Goal: Information Seeking & Learning: Learn about a topic

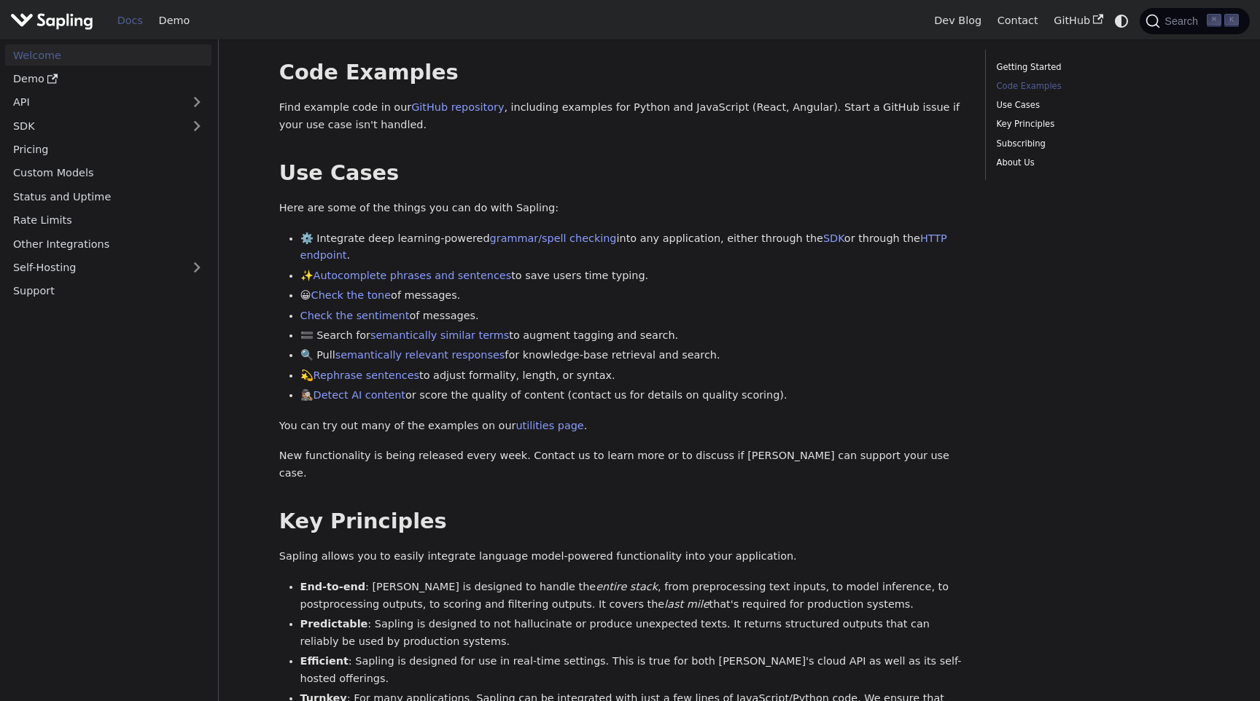
scroll to position [458, 0]
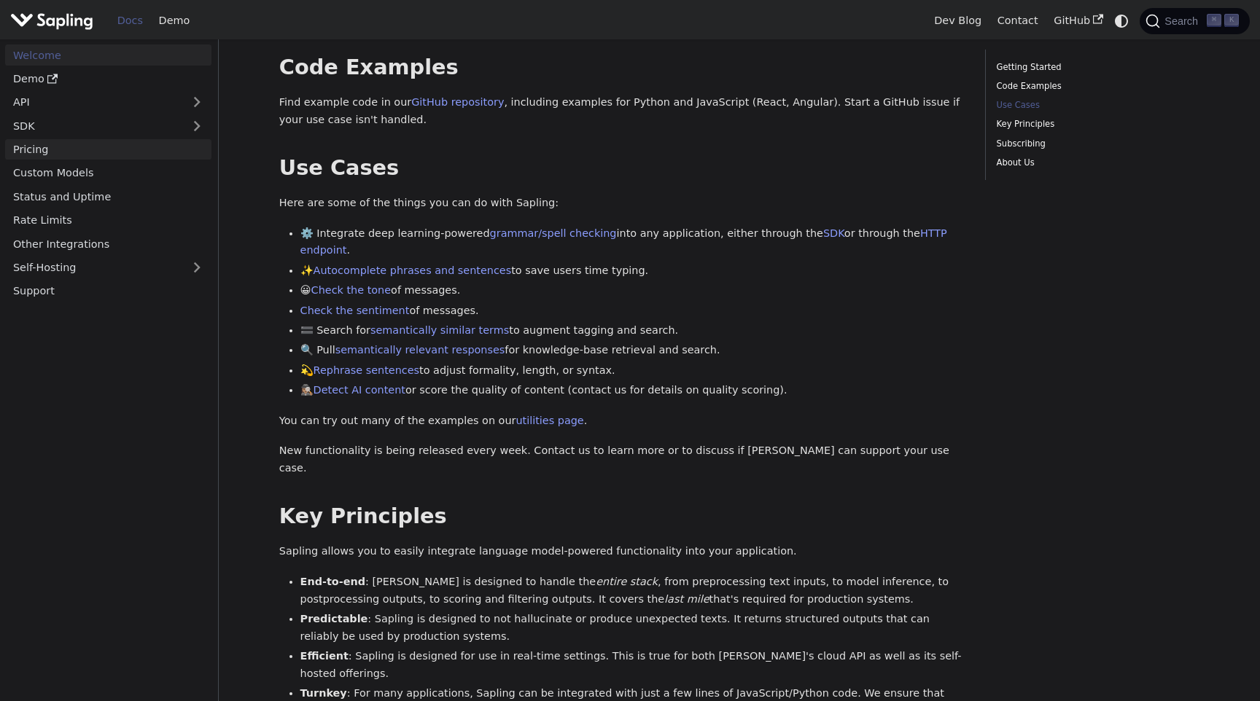
click at [101, 148] on link "Pricing" at bounding box center [108, 149] width 206 height 21
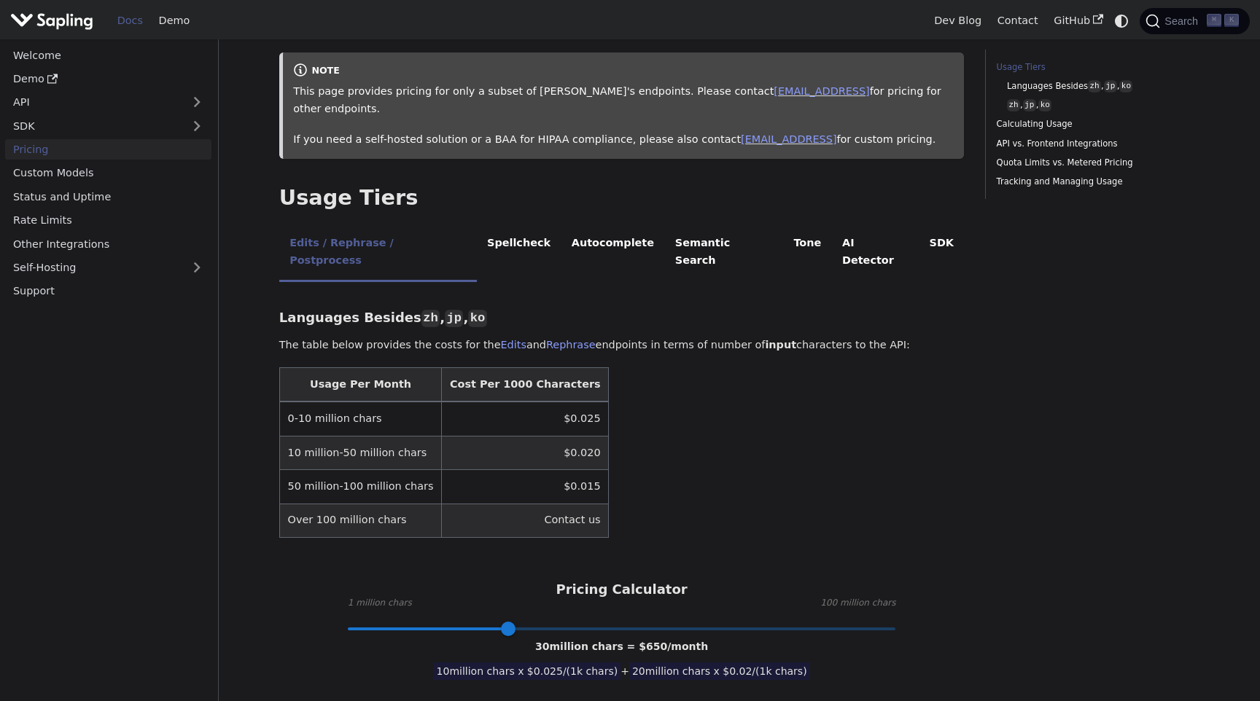
scroll to position [163, 0]
click at [832, 229] on li "AI Detector" at bounding box center [875, 253] width 87 height 58
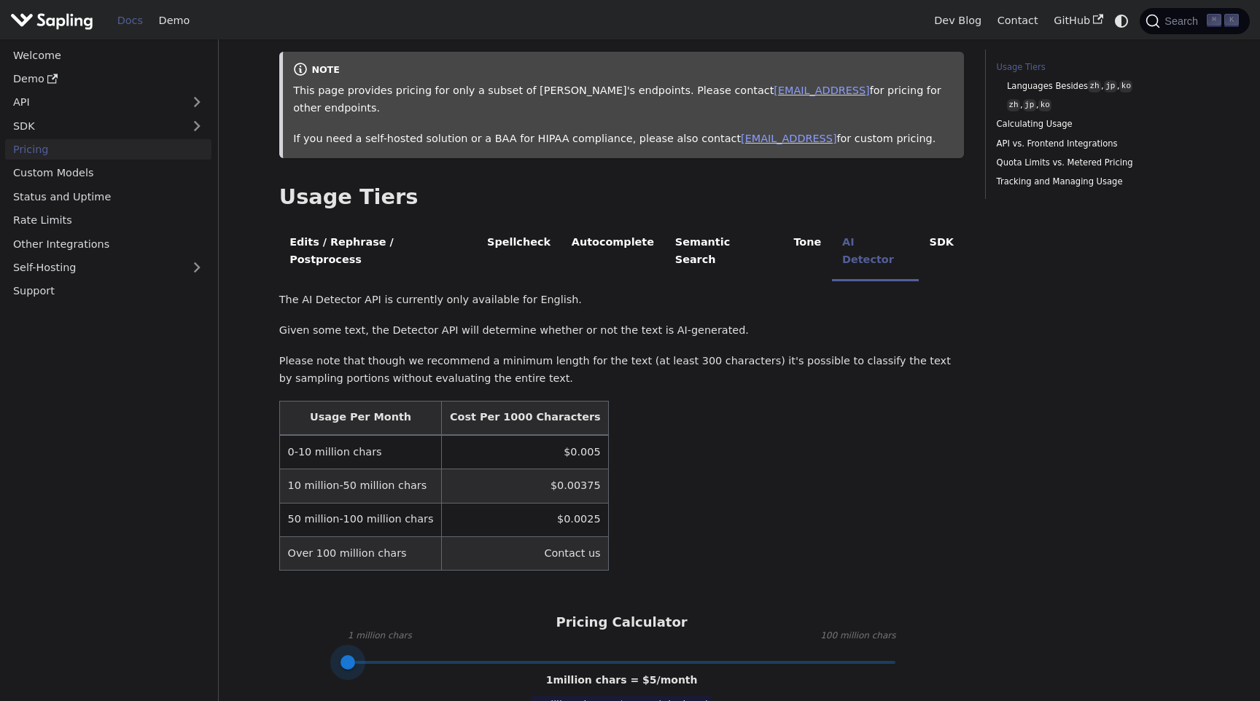
drag, startPoint x: 502, startPoint y: 624, endPoint x: 266, endPoint y: 604, distance: 237.0
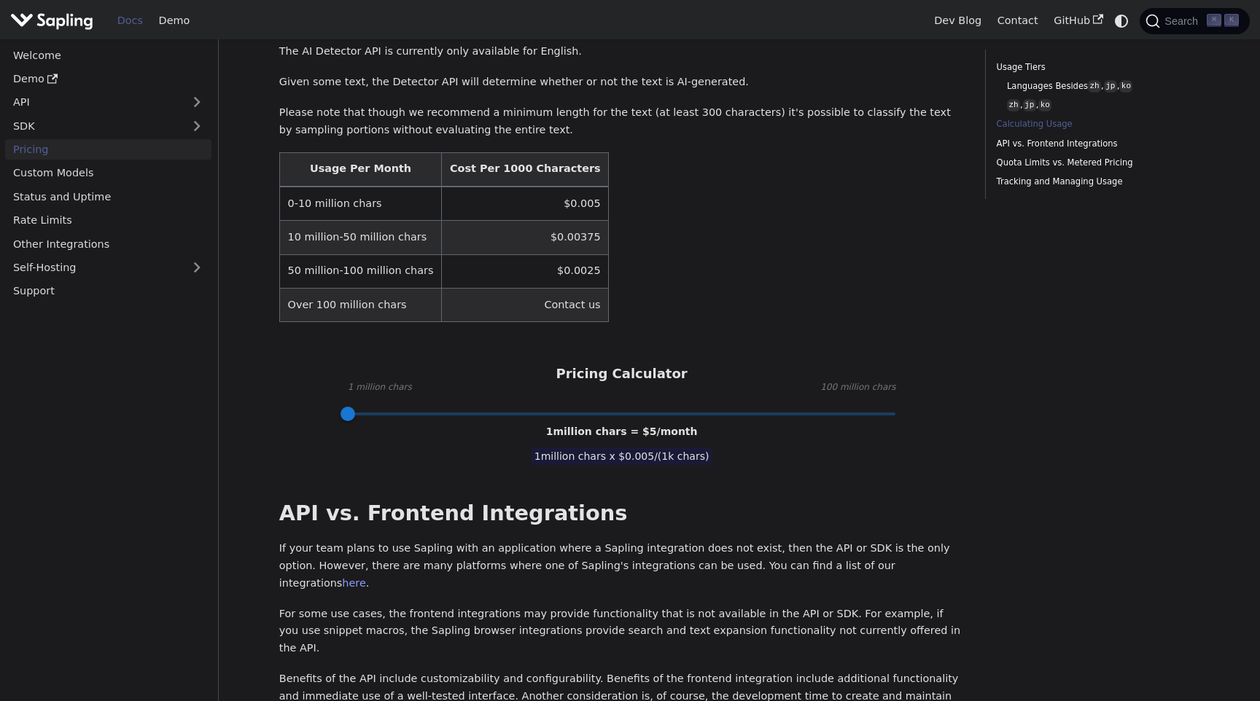
scroll to position [415, 0]
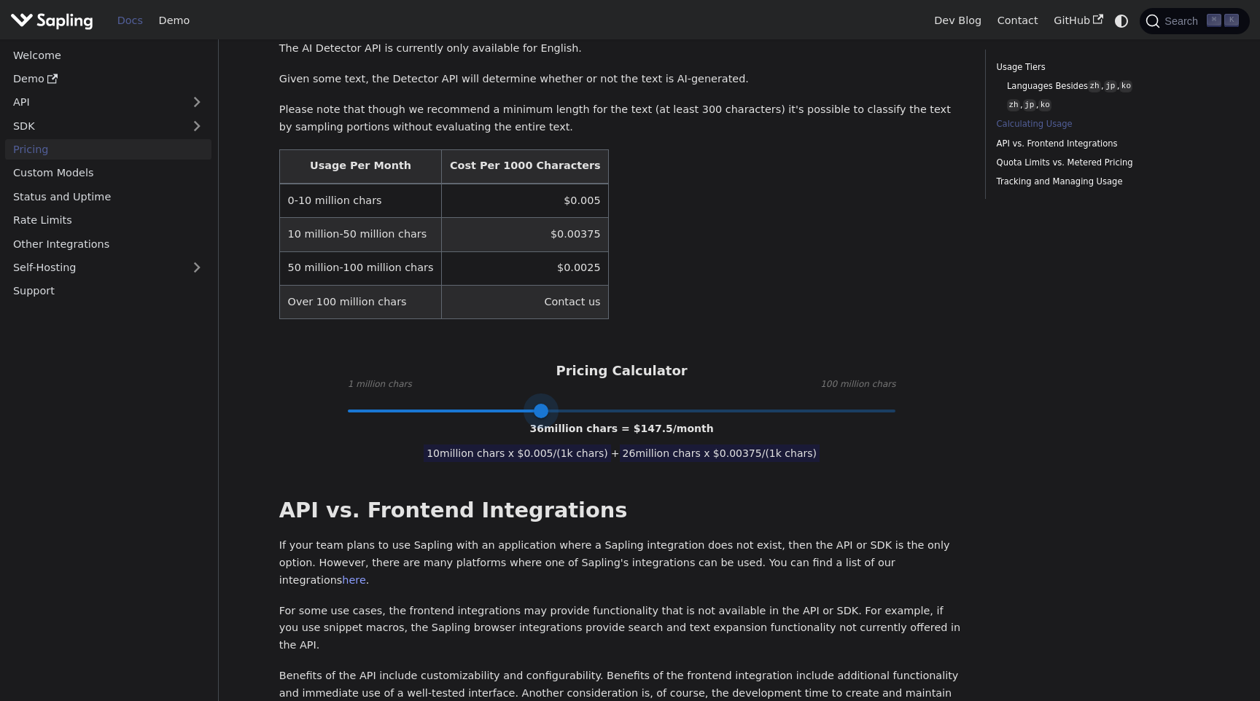
type input "1"
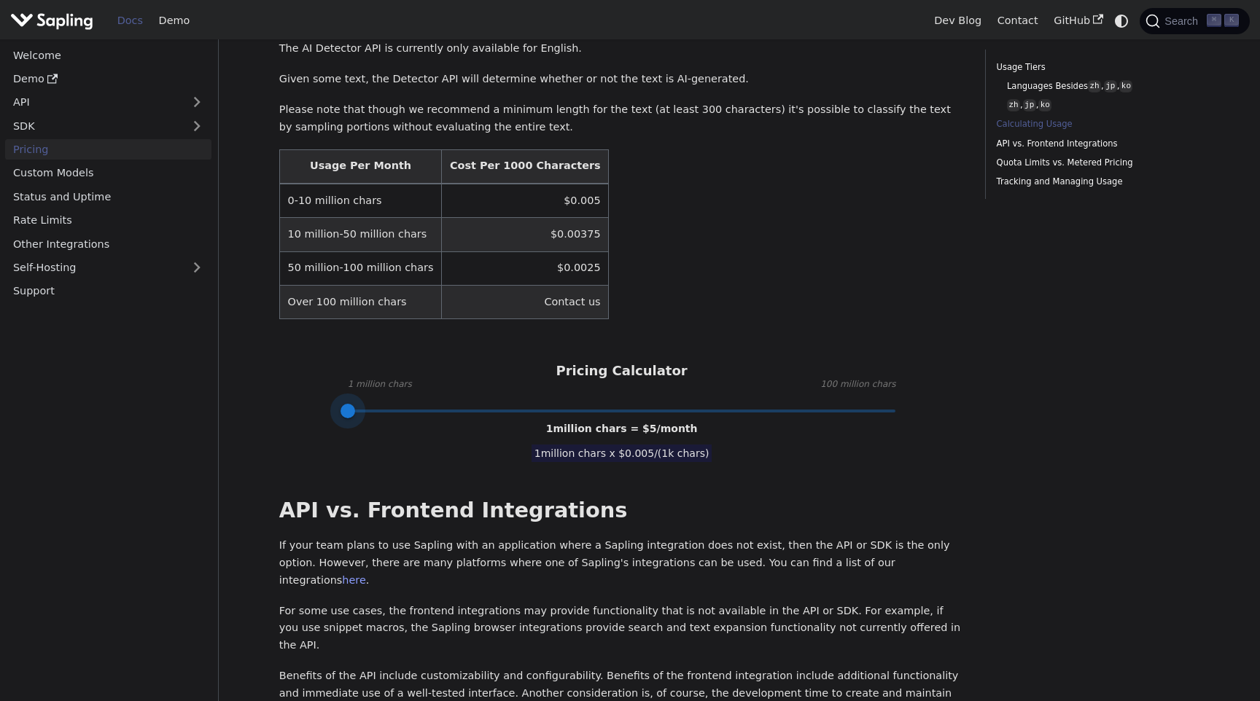
drag, startPoint x: 351, startPoint y: 373, endPoint x: 77, endPoint y: 352, distance: 274.9
click at [96, 353] on div "Welcome Demo API SDK Pricing Custom Models Status and Uptime Rate Limits Other …" at bounding box center [630, 487] width 1260 height 1724
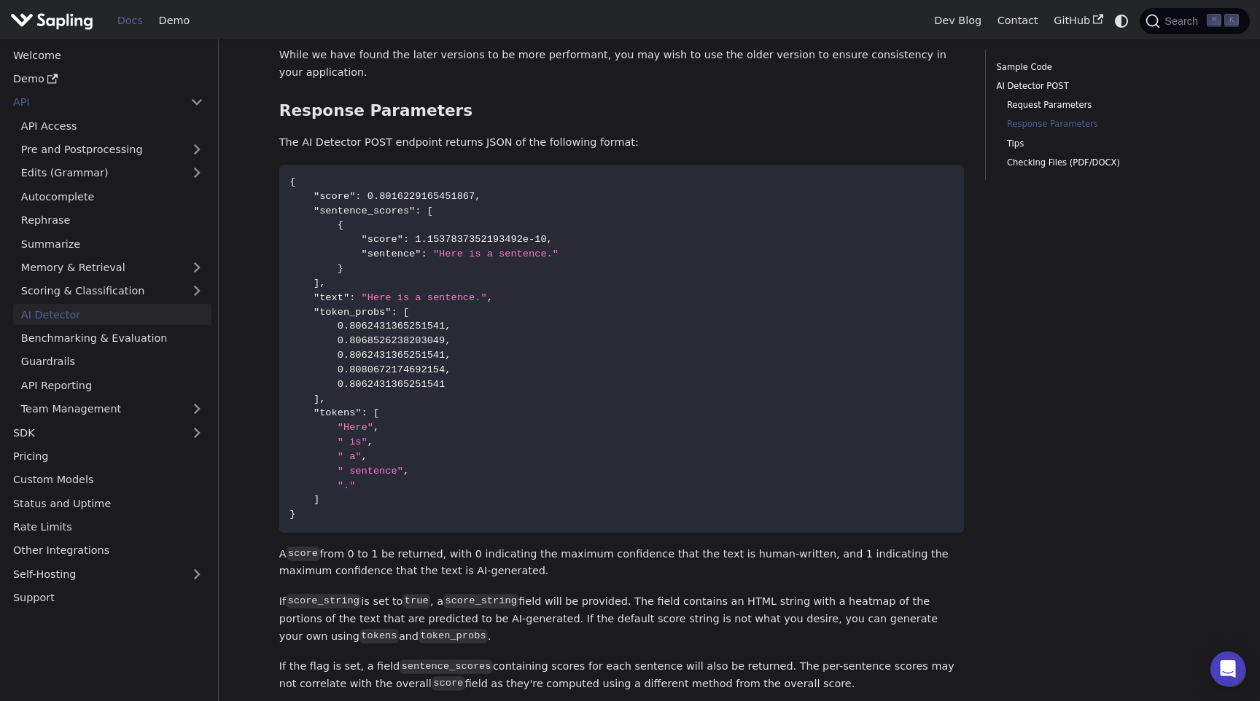
scroll to position [1193, 0]
